Goal: Task Accomplishment & Management: Manage account settings

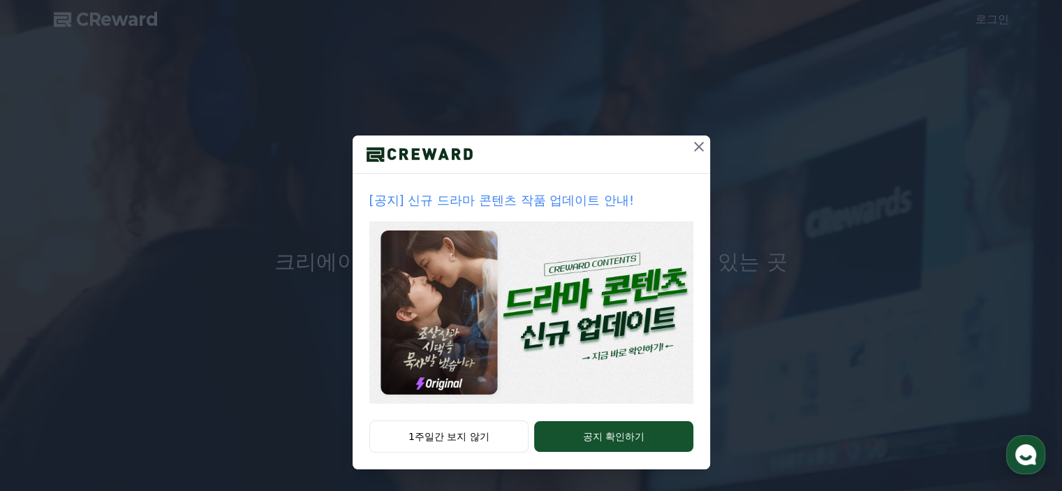
click at [625, 309] on img at bounding box center [531, 312] width 324 height 182
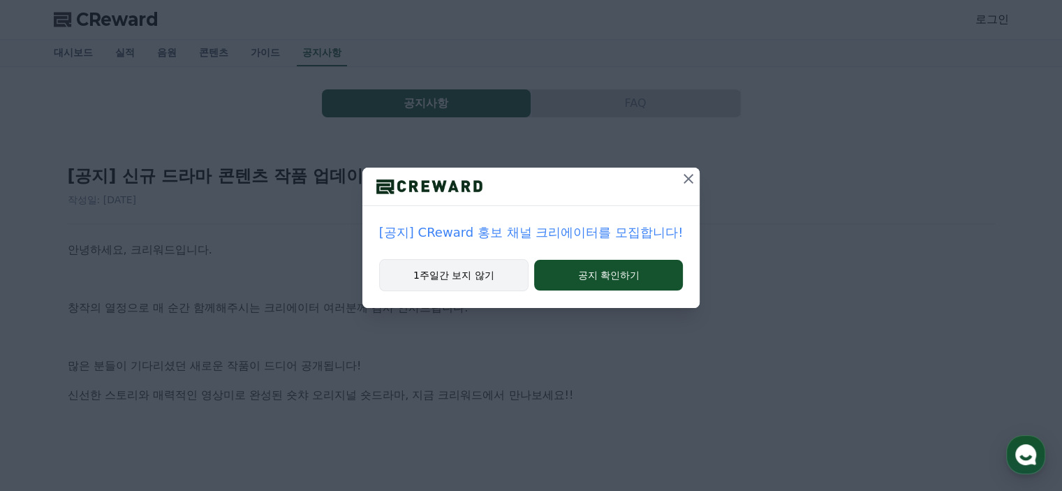
click at [489, 283] on button "1주일간 보지 않기" at bounding box center [453, 275] width 149 height 32
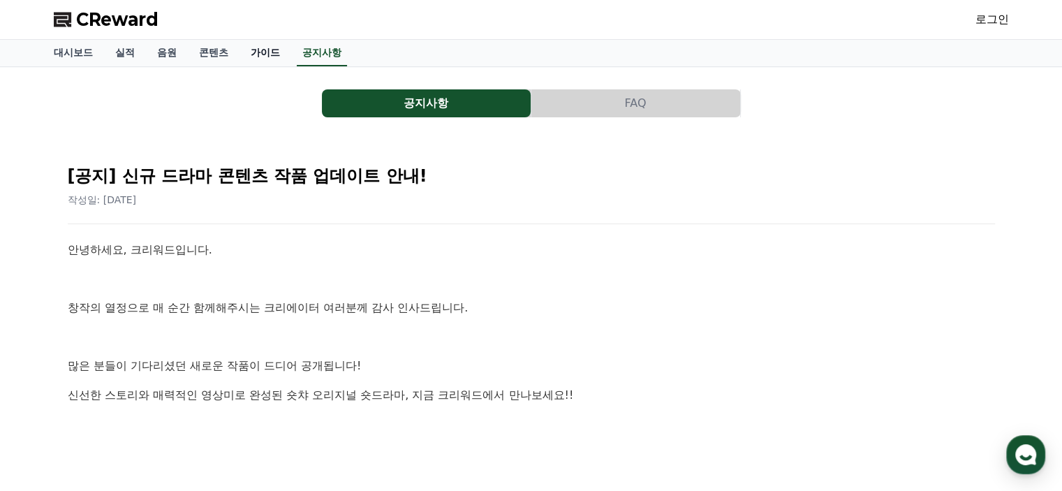
click at [259, 48] on link "가이드" at bounding box center [265, 53] width 52 height 27
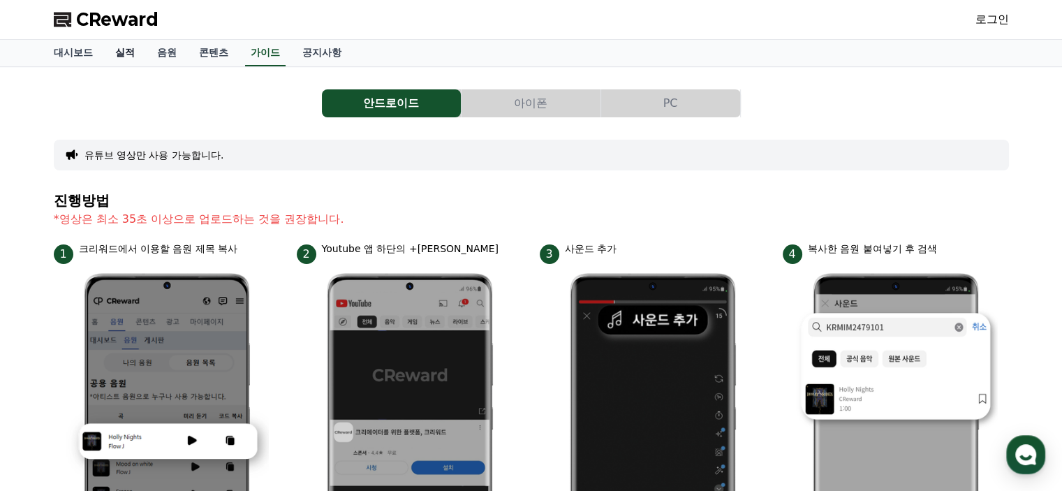
click at [131, 48] on link "실적" at bounding box center [125, 53] width 42 height 27
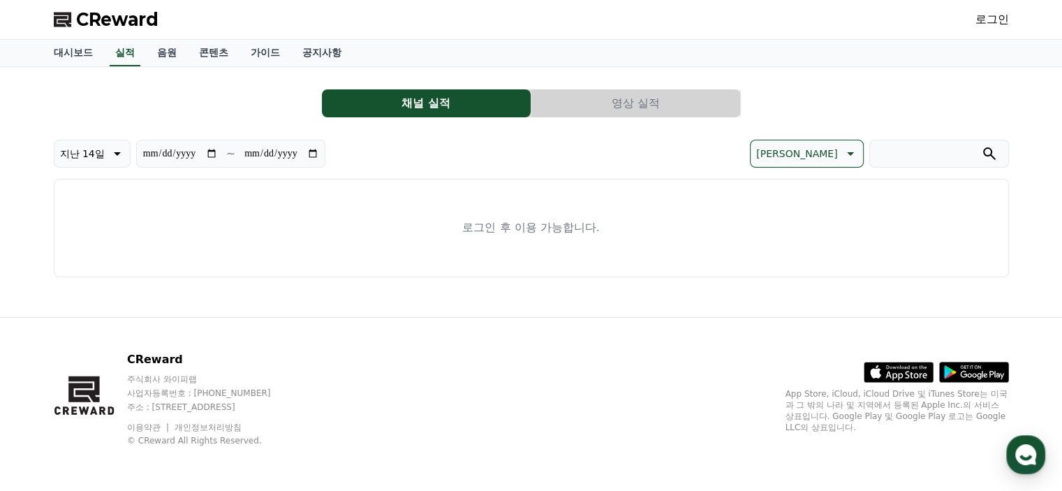
click at [592, 106] on button "영상 실적" at bounding box center [635, 103] width 209 height 28
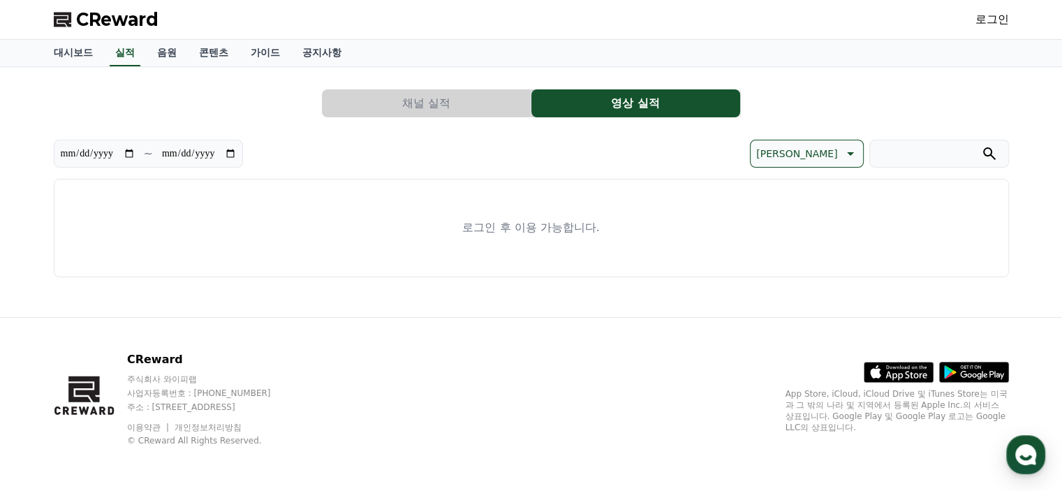
click at [436, 95] on button "채널 실적" at bounding box center [426, 103] width 209 height 28
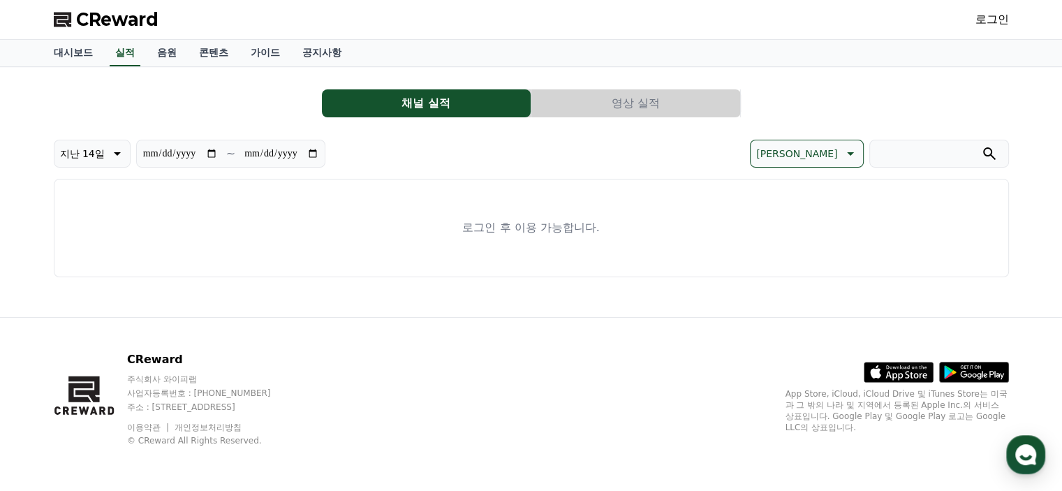
click at [567, 98] on button "영상 실적" at bounding box center [635, 103] width 209 height 28
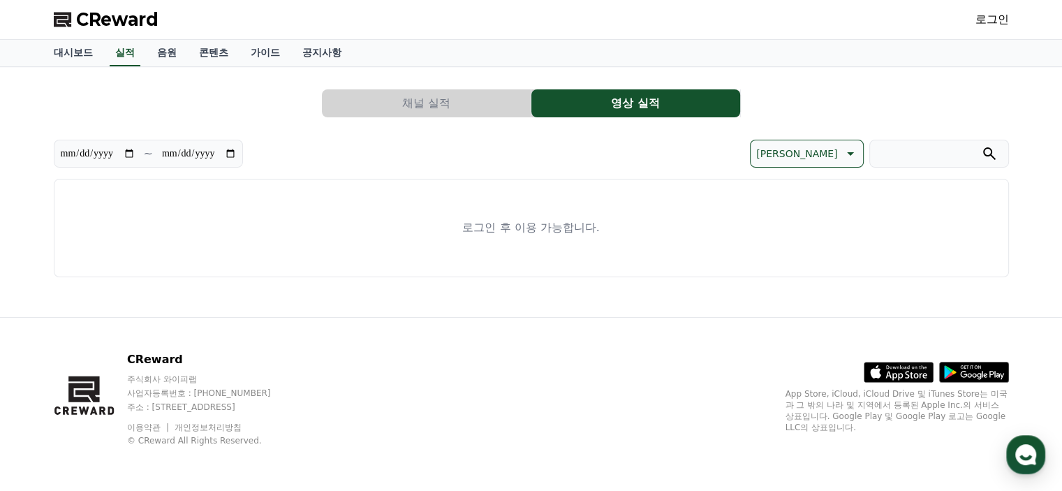
click at [485, 91] on button "채널 실적" at bounding box center [426, 103] width 209 height 28
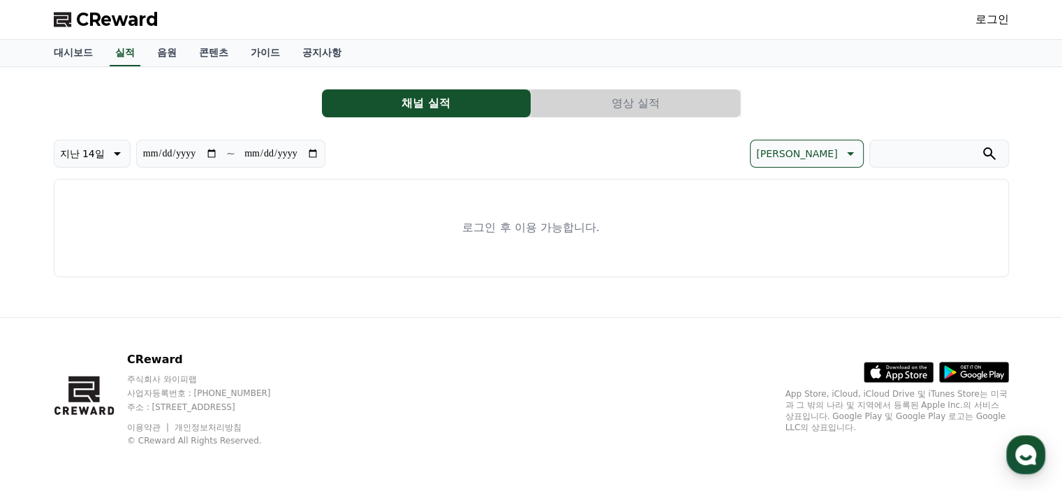
click at [1000, 16] on link "로그인" at bounding box center [992, 19] width 34 height 17
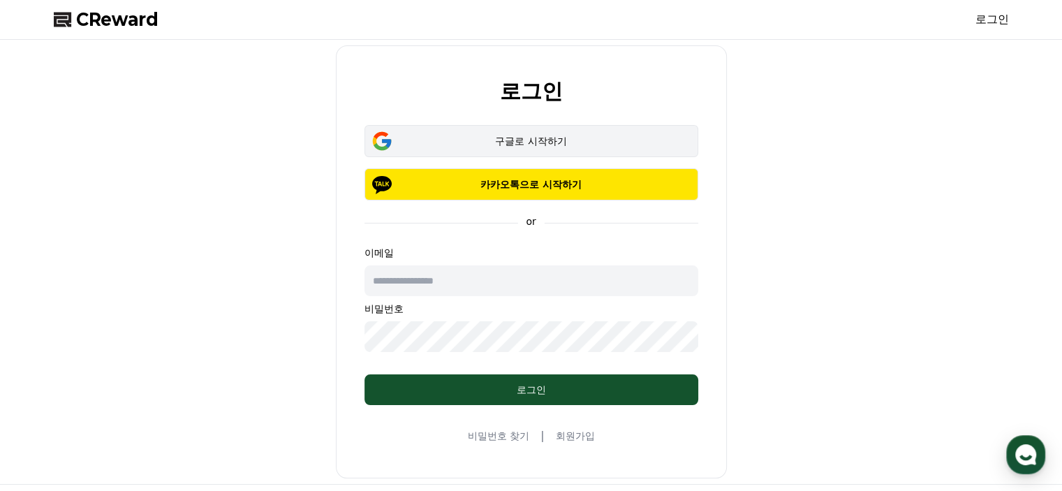
click at [663, 131] on button "구글로 시작하기" at bounding box center [531, 141] width 334 height 32
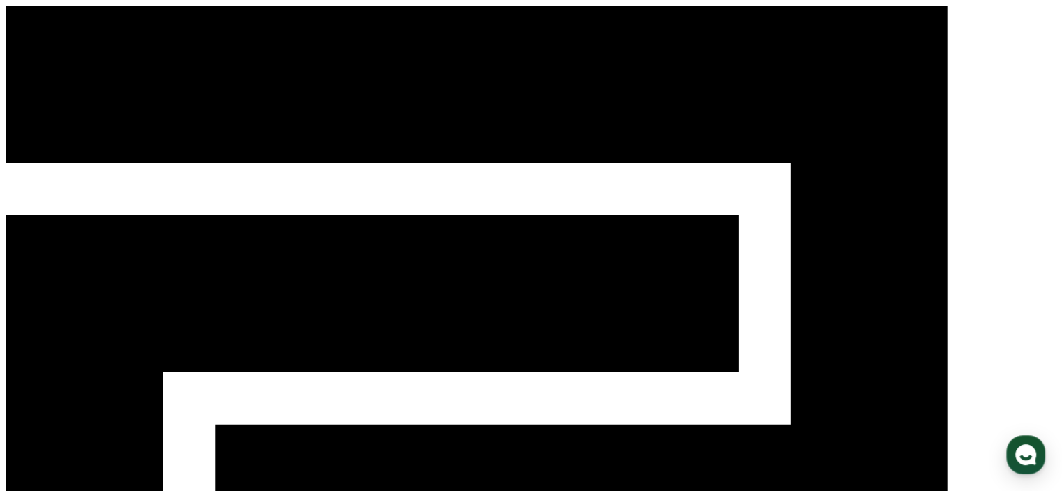
select select "**********"
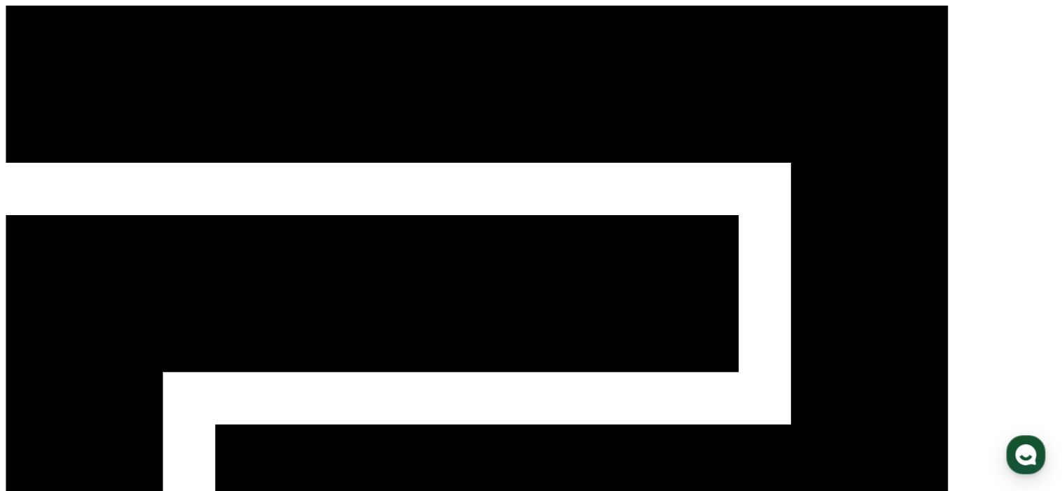
select select "**********"
